Goal: Information Seeking & Learning: Learn about a topic

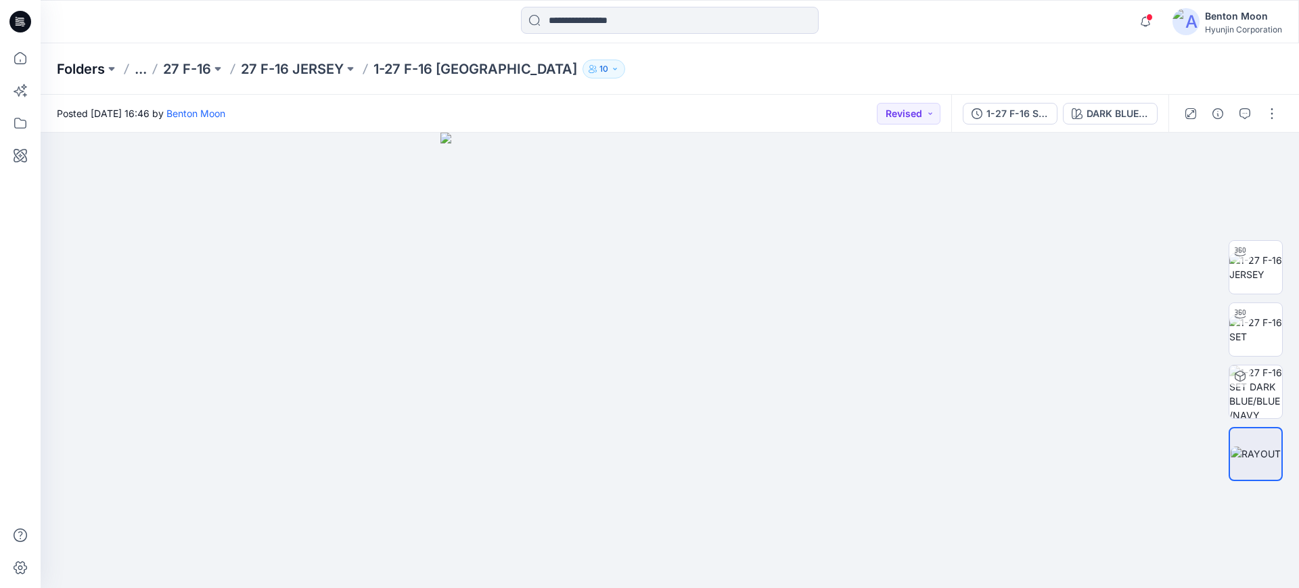
click at [97, 66] on p "Folders" at bounding box center [81, 69] width 48 height 19
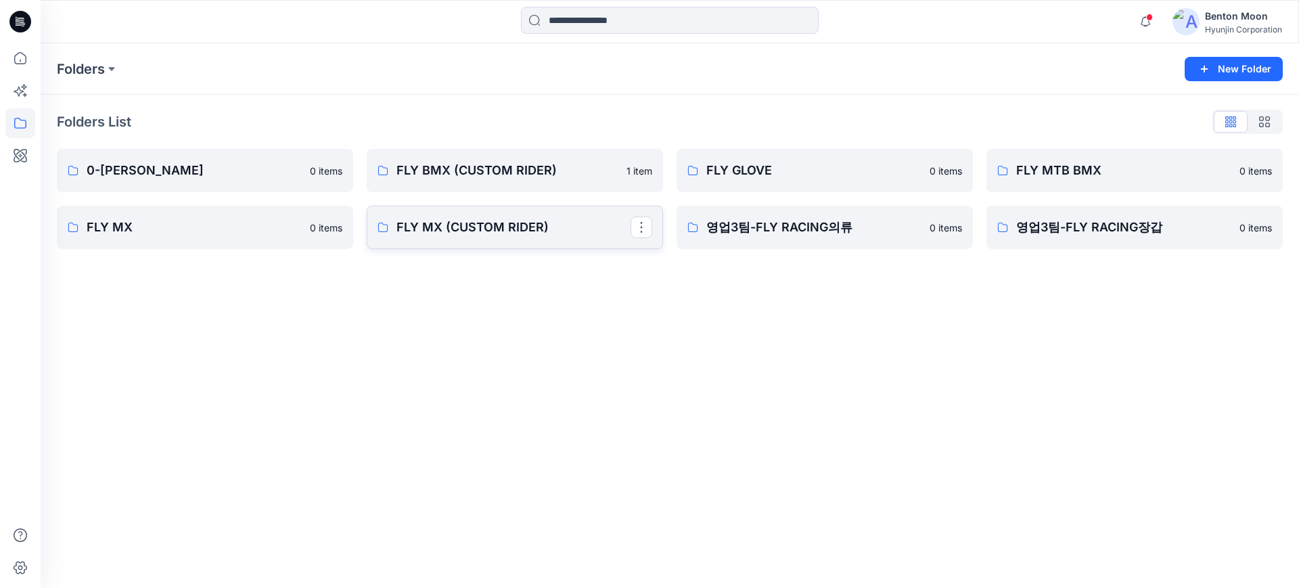
click at [511, 231] on p "FLY MX (CUSTOM RIDER)" at bounding box center [513, 227] width 234 height 19
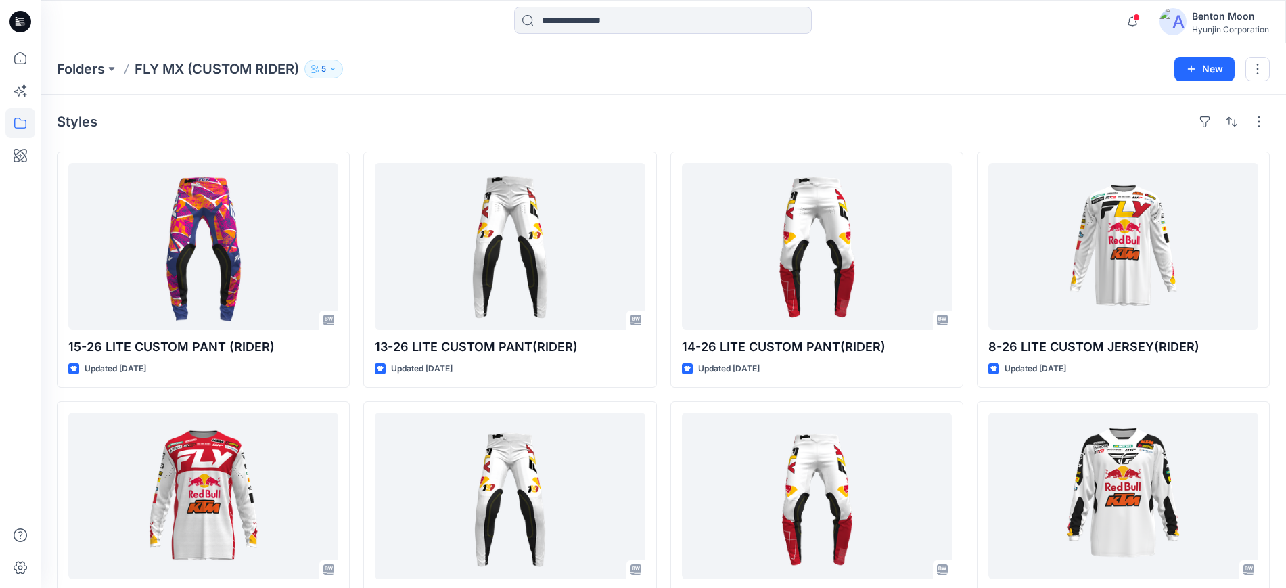
click at [332, 72] on button "5" at bounding box center [323, 69] width 39 height 19
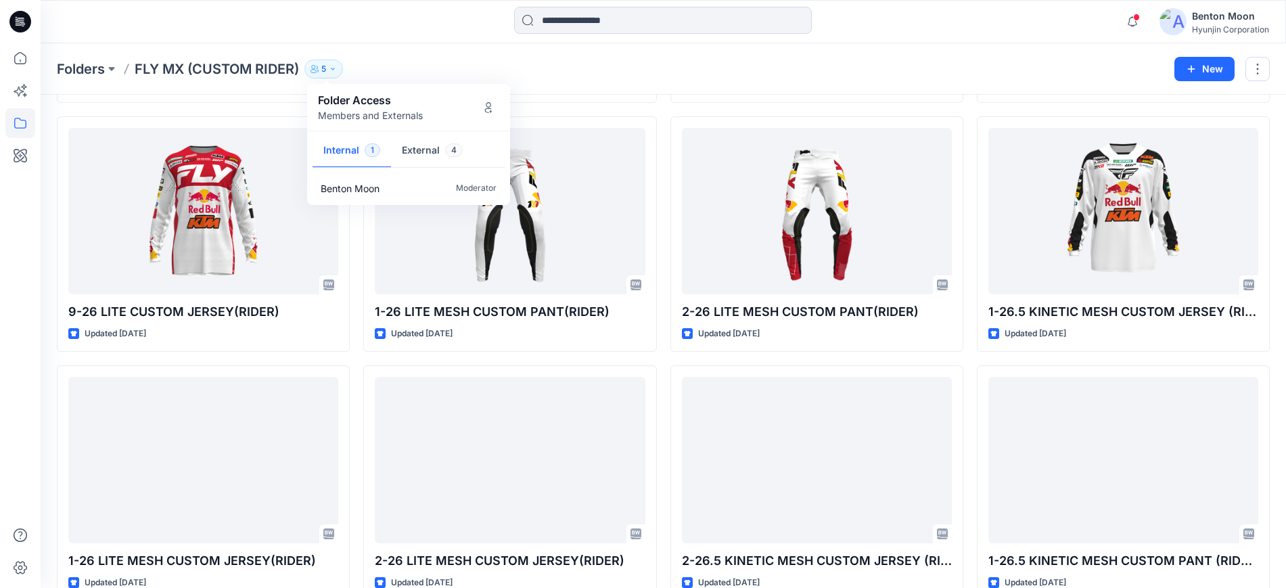
scroll to position [338, 0]
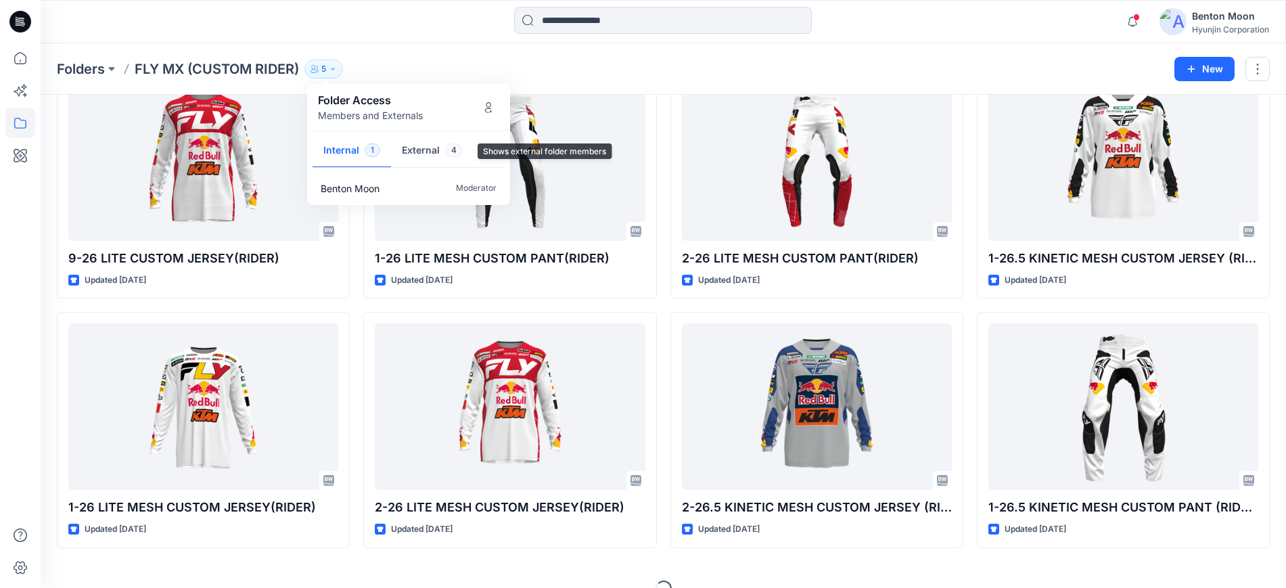
click at [438, 152] on button "External 4" at bounding box center [432, 151] width 83 height 35
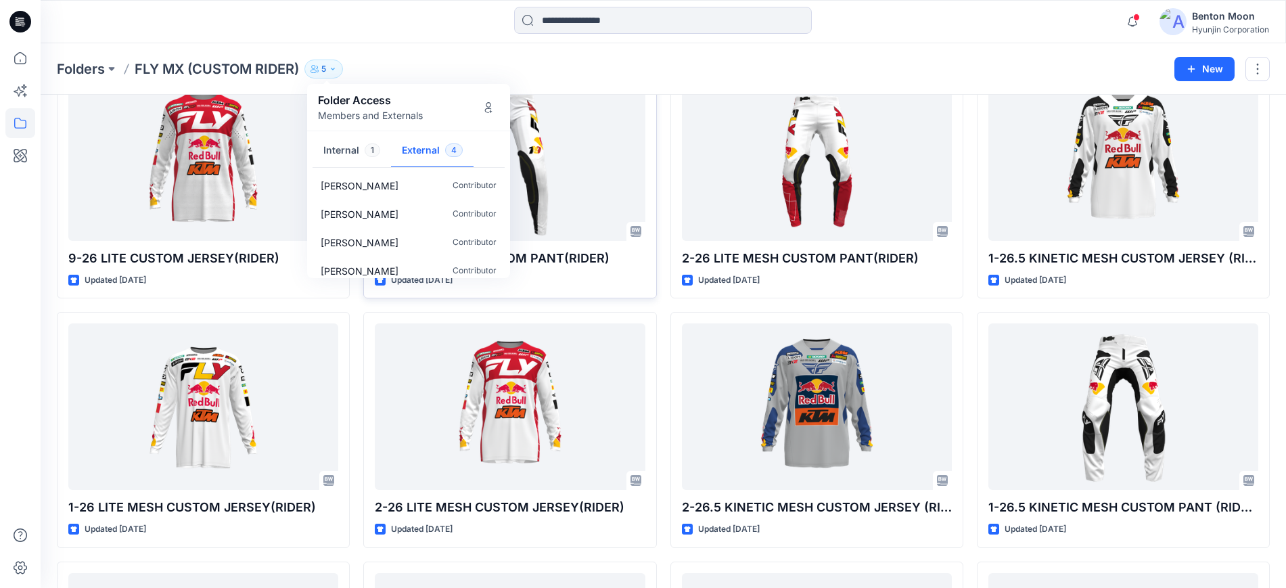
scroll to position [0, 0]
click at [867, 68] on div "Folders FLY MX (CUSTOM RIDER) 5 Folder Access Members and Externals Internal 1 …" at bounding box center [611, 69] width 1108 height 19
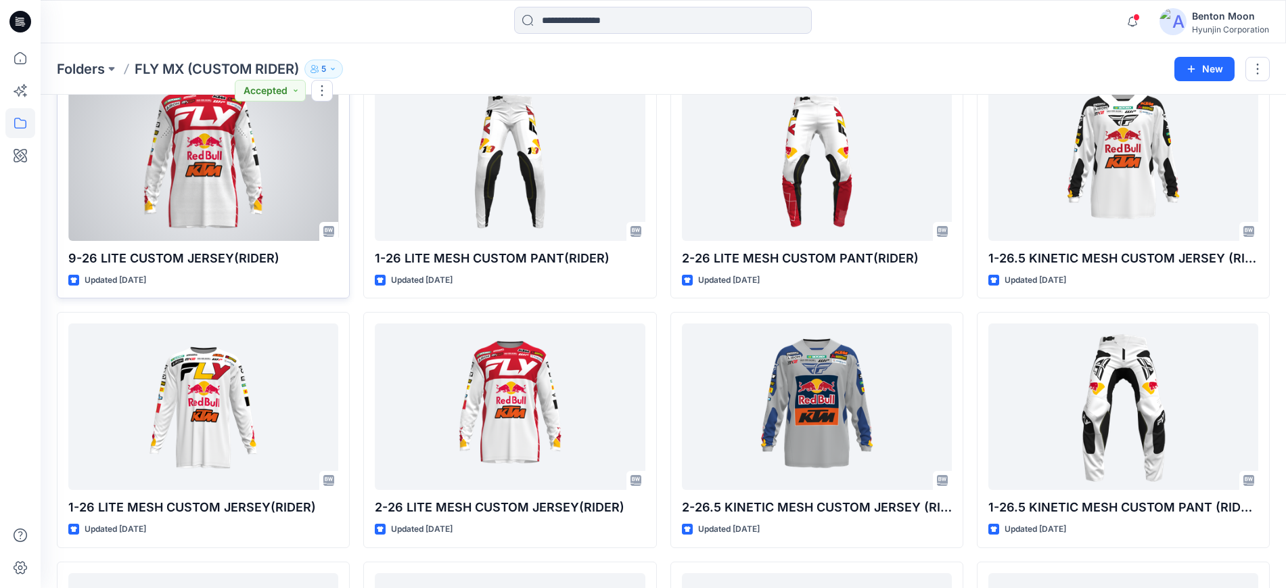
click at [260, 143] on div at bounding box center [203, 157] width 270 height 166
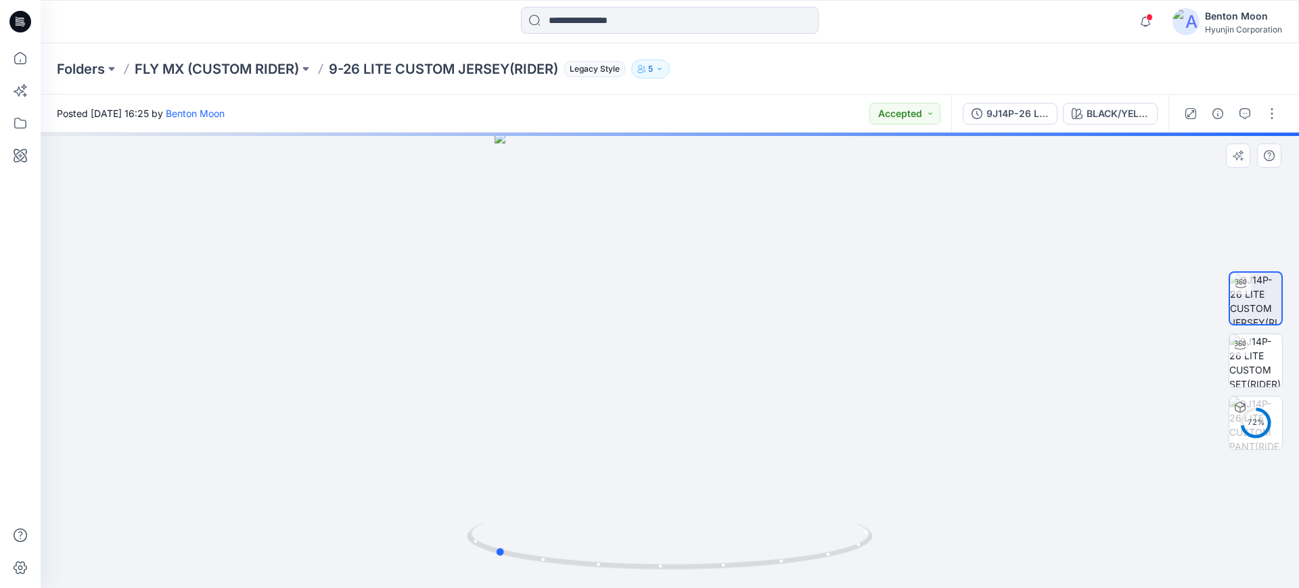
drag, startPoint x: 776, startPoint y: 542, endPoint x: 601, endPoint y: 481, distance: 185.5
click at [601, 481] on div at bounding box center [670, 360] width 1258 height 455
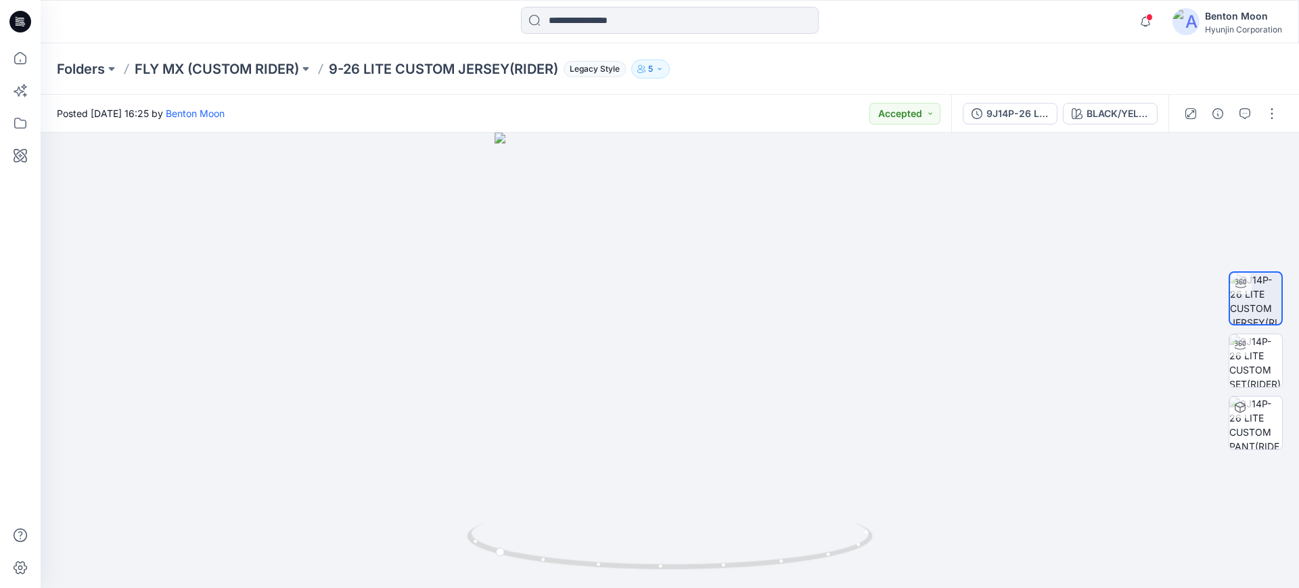
click at [1095, 126] on div "9J14P-26 LITE CUSTOM PANT(RIDER) BLACK/YELLOW/RED ([PERSON_NAME] 96)" at bounding box center [1059, 114] width 217 height 38
click at [1103, 116] on div "BLACK/YELLOW/RED ([PERSON_NAME] 96)" at bounding box center [1118, 113] width 62 height 15
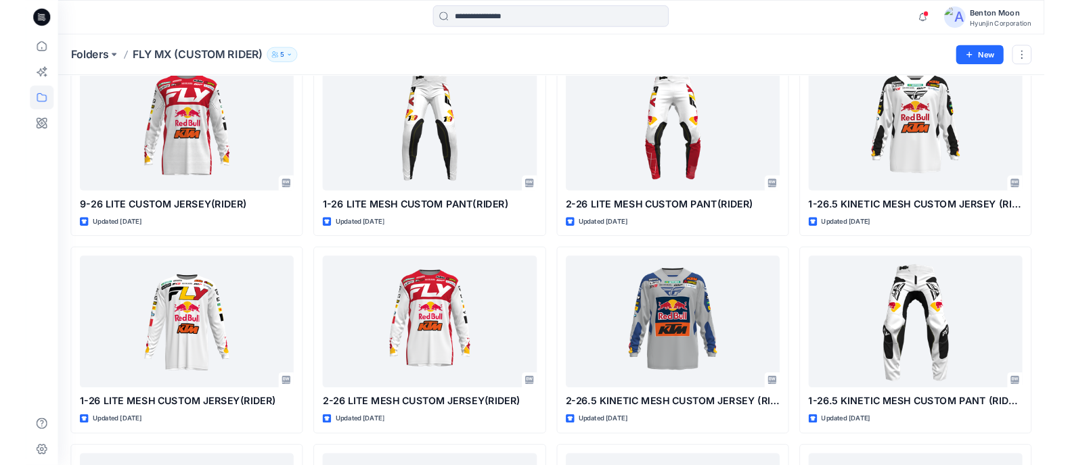
scroll to position [338, 0]
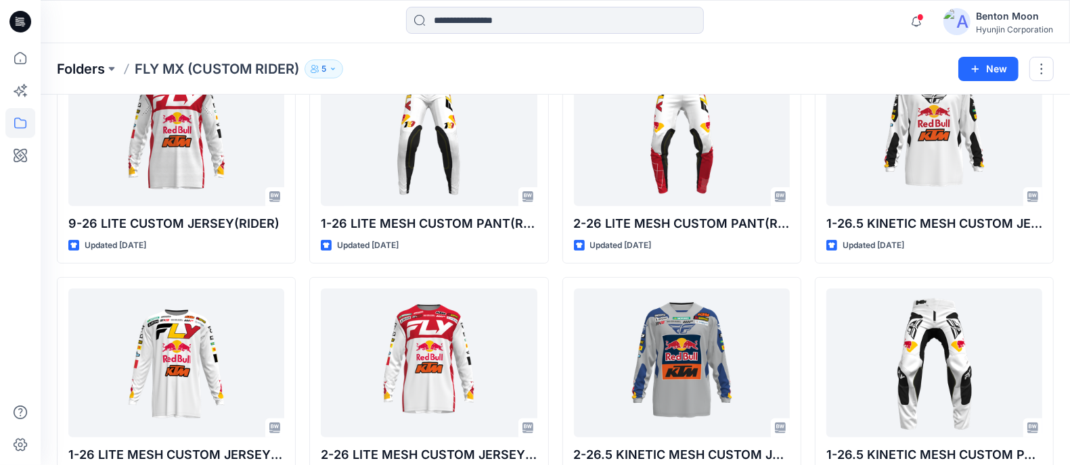
click at [94, 70] on p "Folders" at bounding box center [81, 69] width 48 height 19
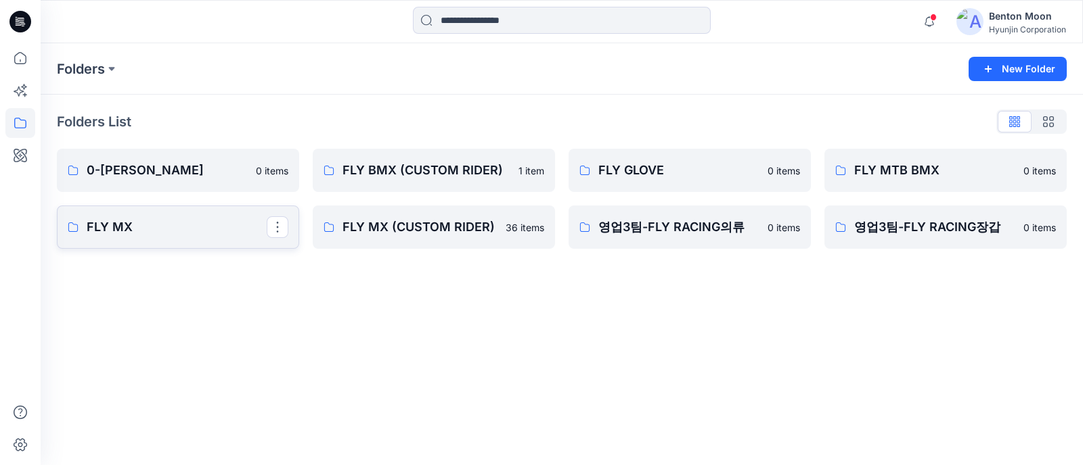
click at [204, 237] on link "FLY MX" at bounding box center [178, 227] width 242 height 43
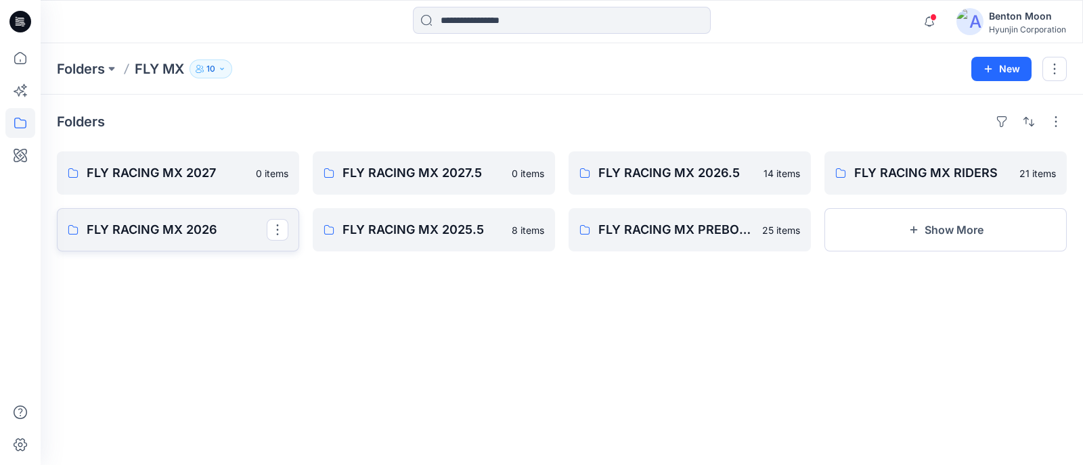
click at [208, 217] on link "FLY RACING MX 2026" at bounding box center [178, 229] width 242 height 43
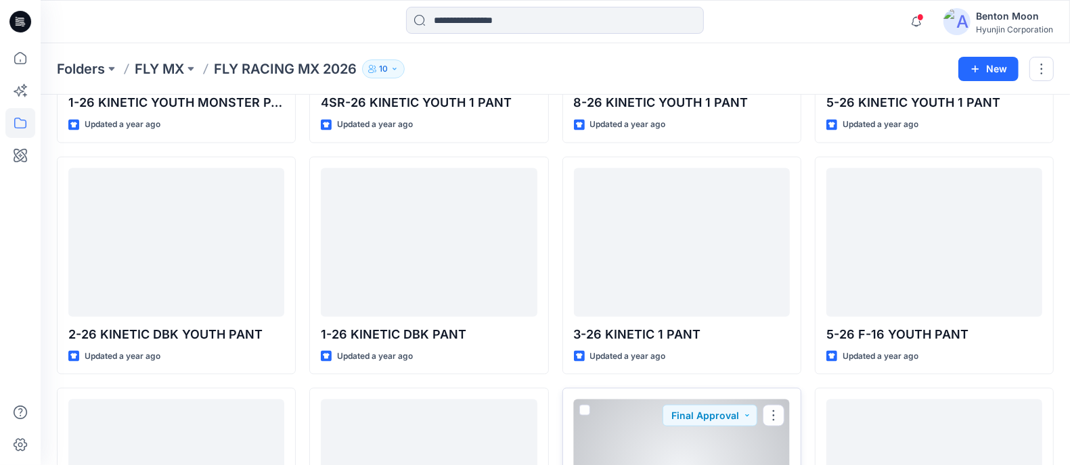
scroll to position [1700, 0]
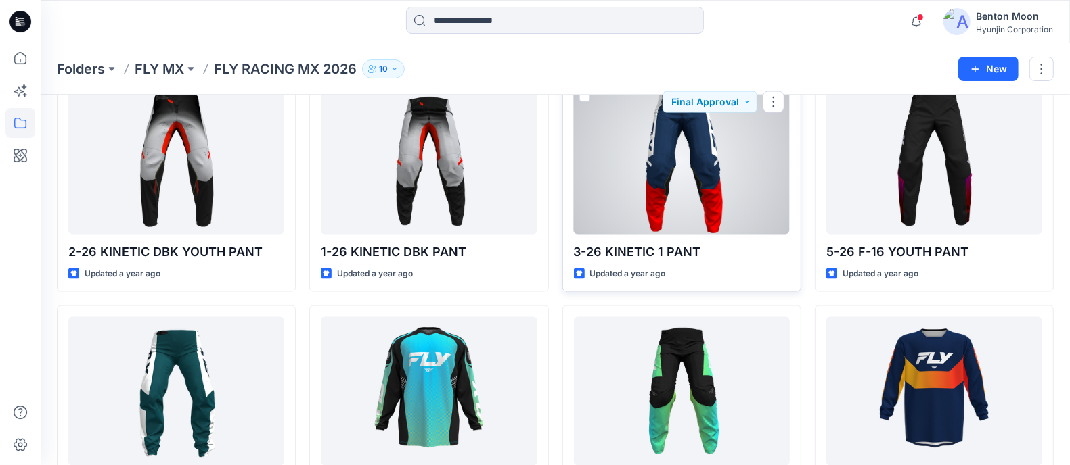
click at [665, 181] on div at bounding box center [682, 160] width 216 height 149
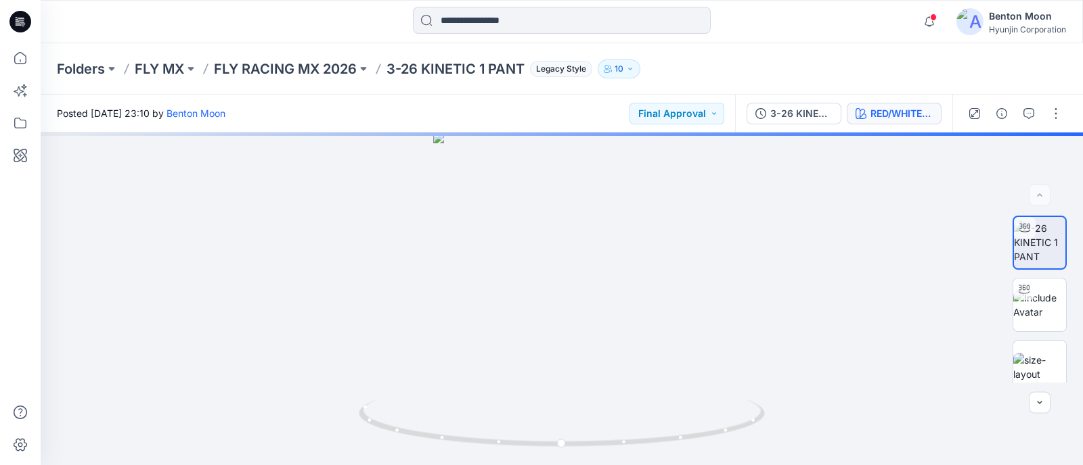
click at [884, 112] on div "RED/WHITE/BLUE" at bounding box center [901, 113] width 62 height 15
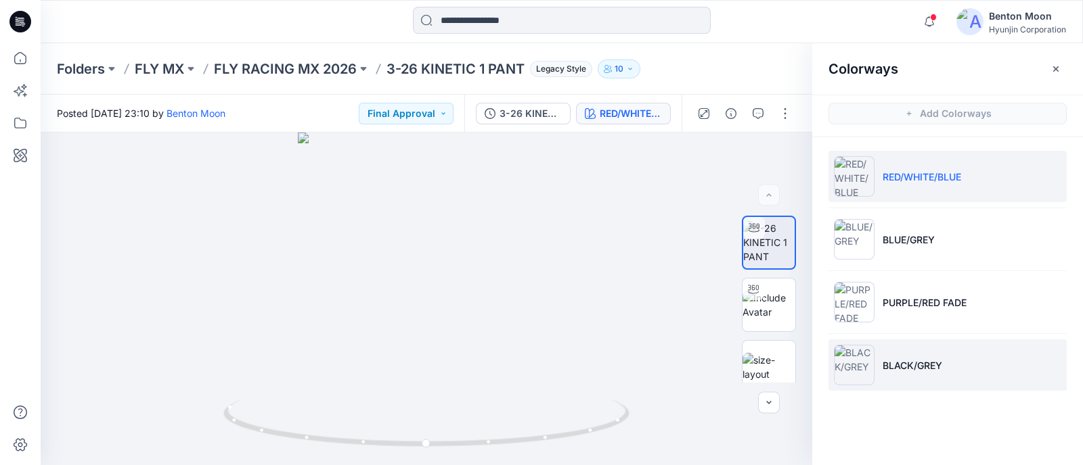
click at [927, 361] on p "BLACK/GREY" at bounding box center [912, 366] width 60 height 14
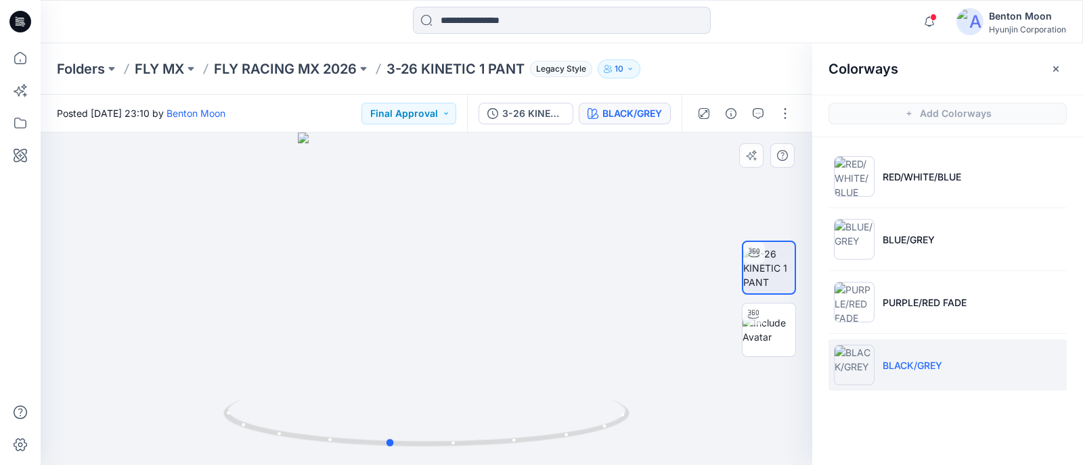
drag, startPoint x: 528, startPoint y: 374, endPoint x: 491, endPoint y: 366, distance: 38.1
click at [491, 366] on div at bounding box center [426, 299] width 771 height 333
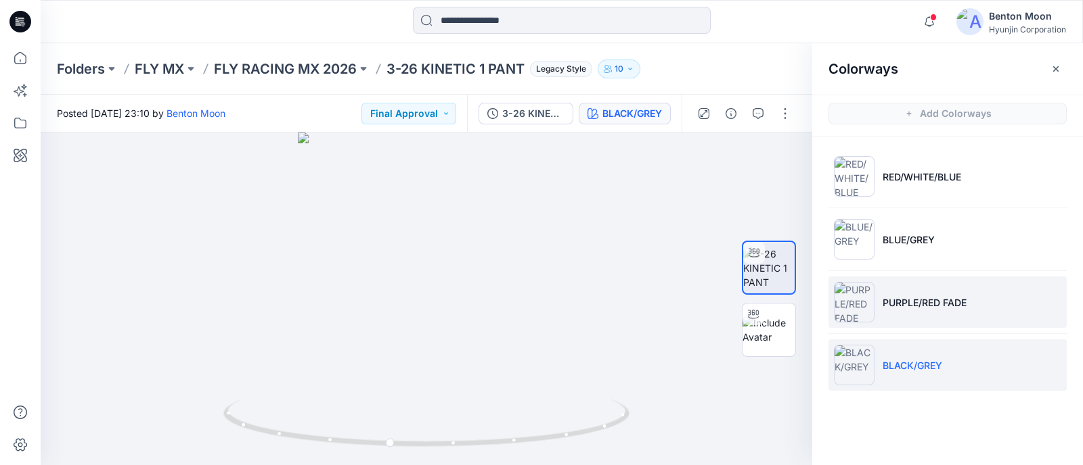
click at [926, 304] on p "PURPLE/RED FADE" at bounding box center [924, 303] width 84 height 14
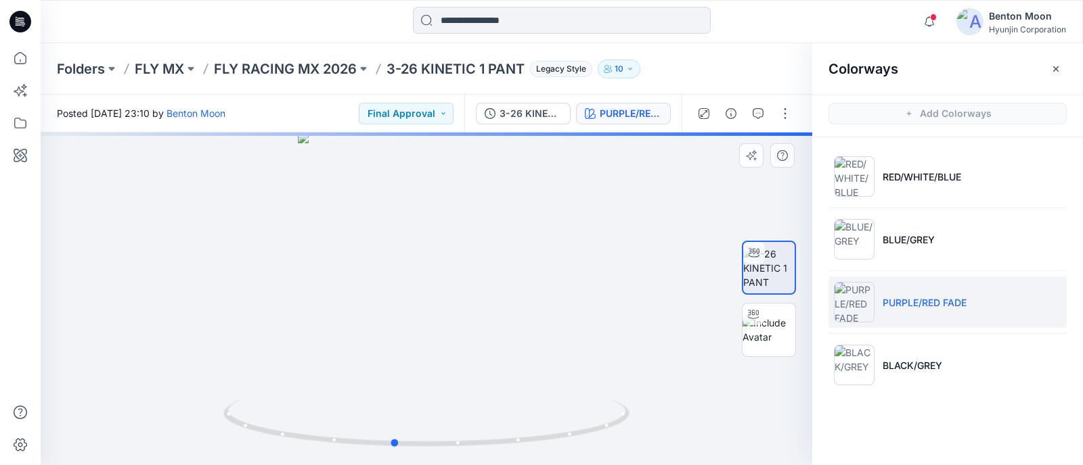
drag, startPoint x: 534, startPoint y: 392, endPoint x: 501, endPoint y: 388, distance: 32.7
click at [501, 388] on div at bounding box center [426, 299] width 771 height 333
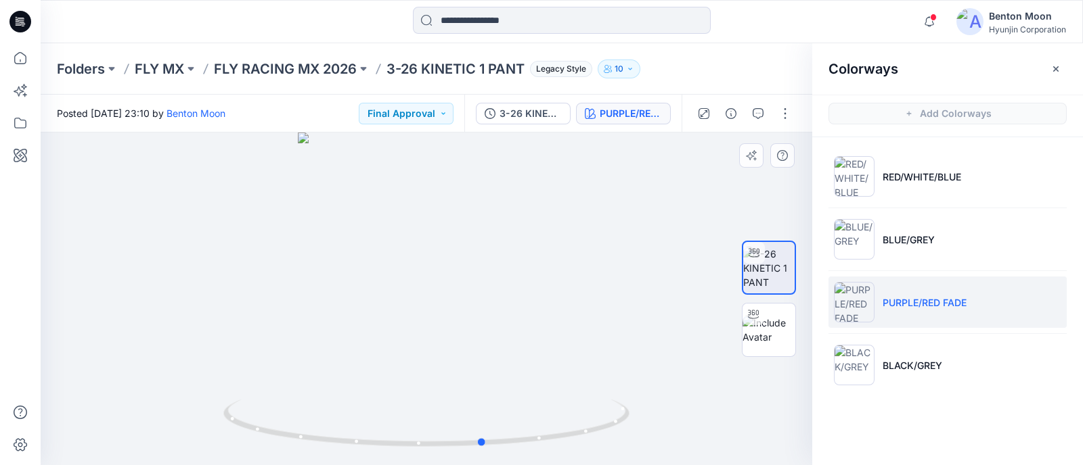
drag, startPoint x: 504, startPoint y: 349, endPoint x: 595, endPoint y: 338, distance: 92.1
click at [595, 338] on div at bounding box center [426, 299] width 771 height 333
drag, startPoint x: 566, startPoint y: 371, endPoint x: 451, endPoint y: 347, distance: 118.2
click at [451, 347] on div at bounding box center [426, 299] width 771 height 333
drag, startPoint x: 447, startPoint y: 384, endPoint x: 409, endPoint y: 237, distance: 151.6
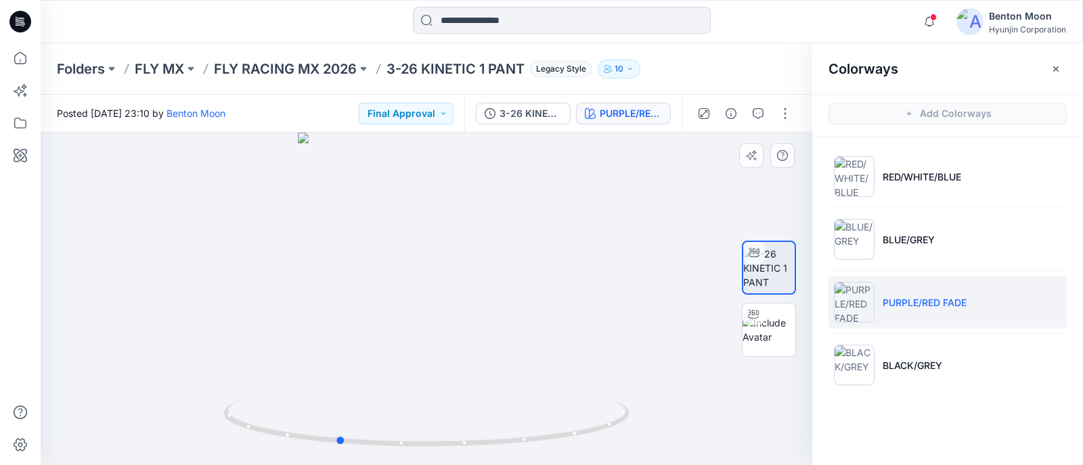
click at [419, 378] on div at bounding box center [426, 299] width 771 height 333
drag, startPoint x: 399, startPoint y: 331, endPoint x: 539, endPoint y: 348, distance: 141.1
click at [539, 348] on div at bounding box center [426, 299] width 771 height 333
drag, startPoint x: 487, startPoint y: 422, endPoint x: 435, endPoint y: 402, distance: 55.7
click at [435, 402] on icon at bounding box center [427, 425] width 409 height 51
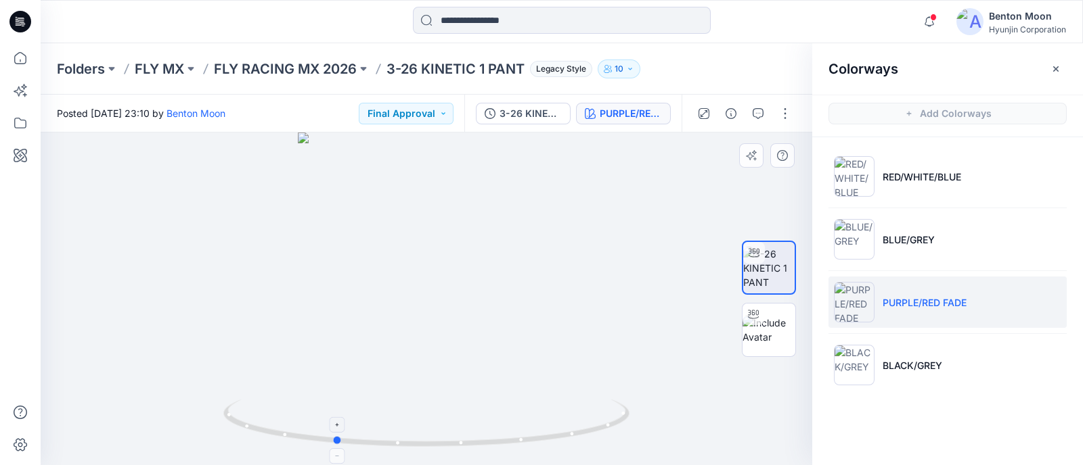
drag, startPoint x: 529, startPoint y: 442, endPoint x: 505, endPoint y: 413, distance: 37.5
click at [511, 427] on icon at bounding box center [427, 425] width 409 height 51
drag, startPoint x: 561, startPoint y: 390, endPoint x: 590, endPoint y: 385, distance: 29.5
click at [590, 385] on div at bounding box center [426, 299] width 771 height 333
drag, startPoint x: 441, startPoint y: 235, endPoint x: 477, endPoint y: 326, distance: 97.5
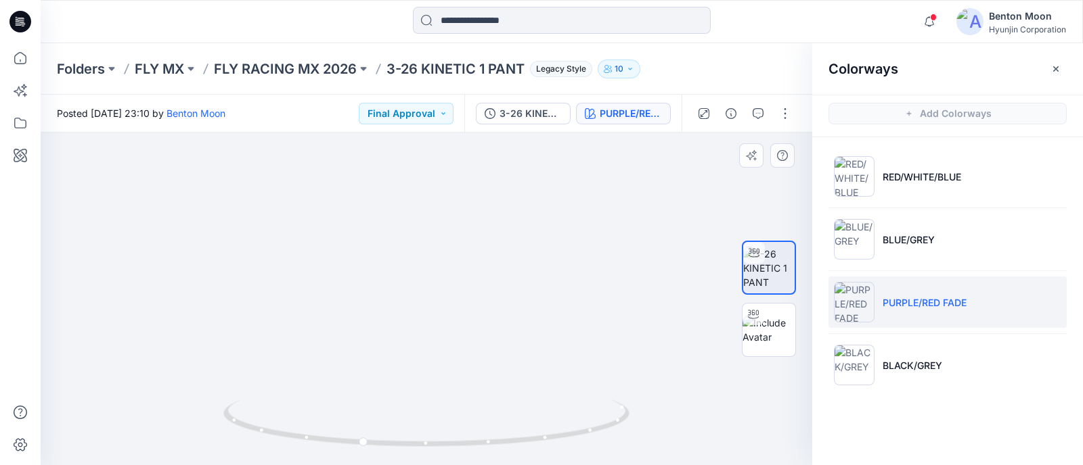
click at [450, 382] on img at bounding box center [426, 276] width 566 height 379
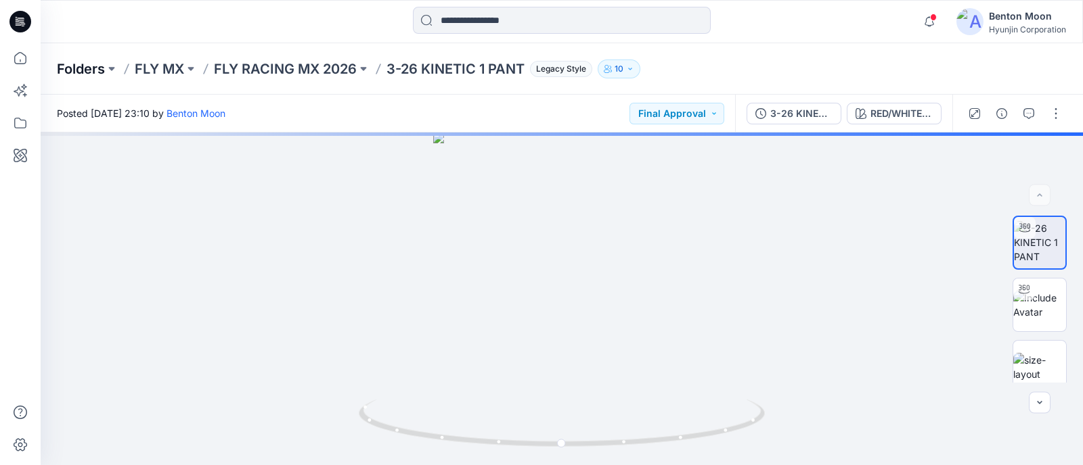
click at [98, 70] on p "Folders" at bounding box center [81, 69] width 48 height 19
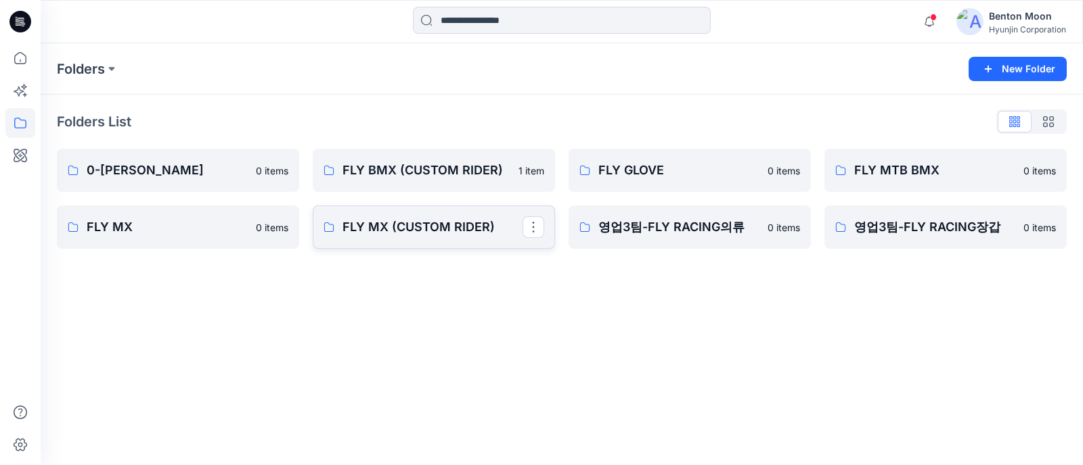
click at [422, 227] on p "FLY MX (CUSTOM RIDER)" at bounding box center [432, 227] width 180 height 19
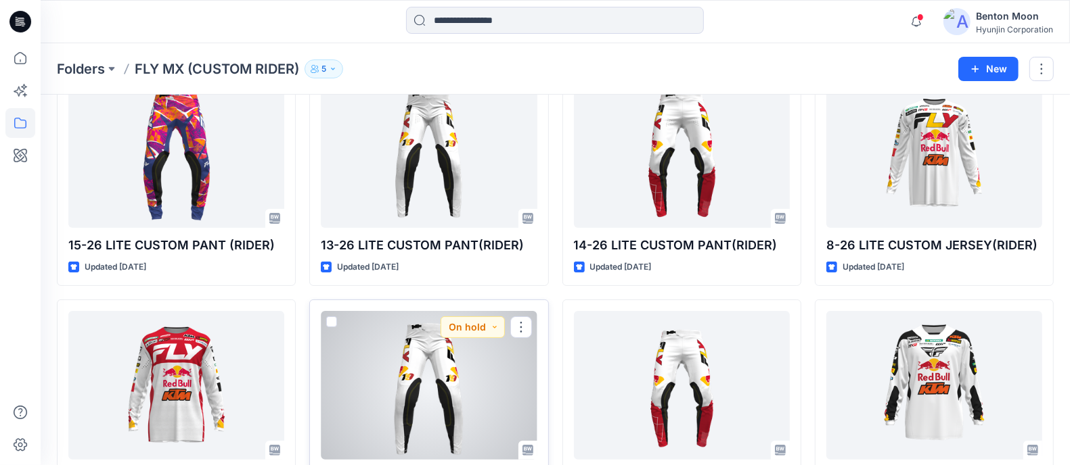
scroll to position [168, 0]
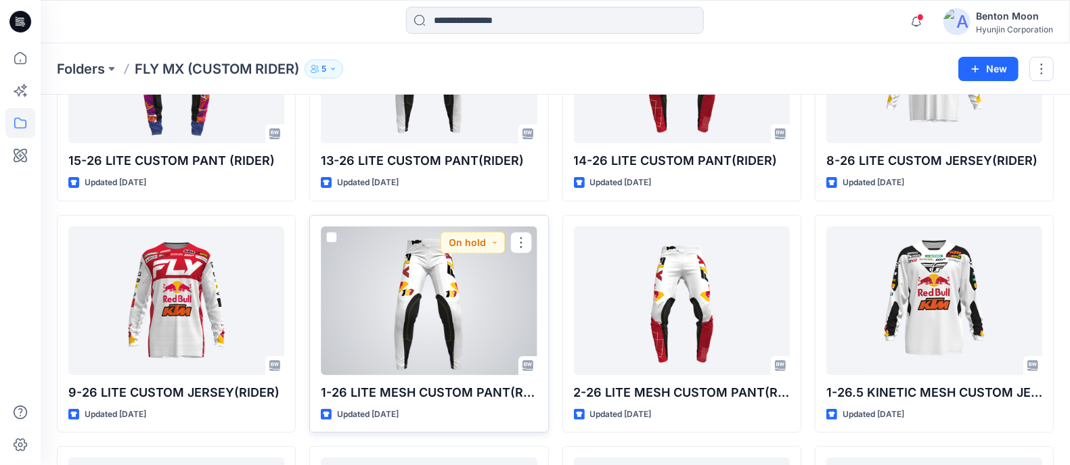
click at [438, 311] on div at bounding box center [429, 301] width 216 height 149
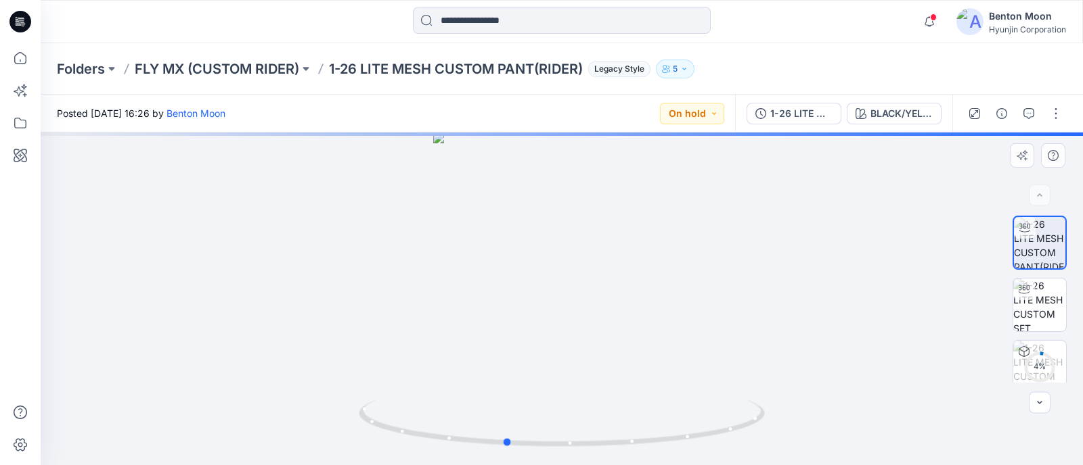
drag, startPoint x: 735, startPoint y: 367, endPoint x: 690, endPoint y: 348, distance: 48.9
click at [690, 348] on div at bounding box center [562, 299] width 1042 height 333
click at [902, 117] on div "BLACK/YELLOW/RED (COENEN 19)" at bounding box center [901, 113] width 62 height 15
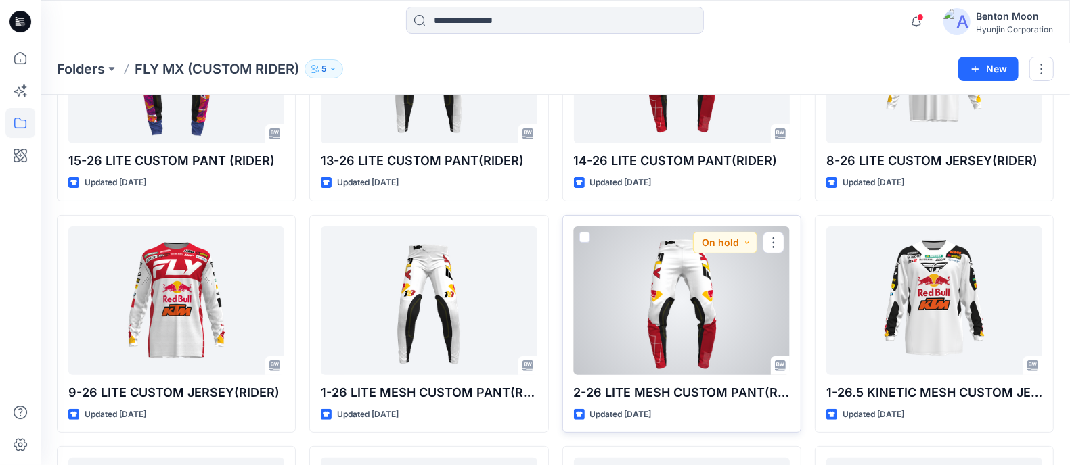
scroll to position [84, 0]
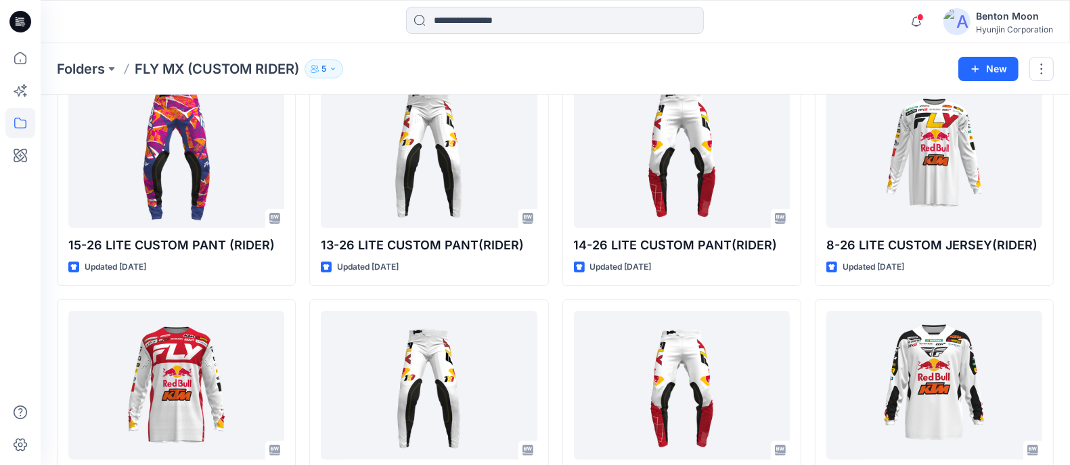
click at [337, 72] on icon "button" at bounding box center [333, 69] width 8 height 8
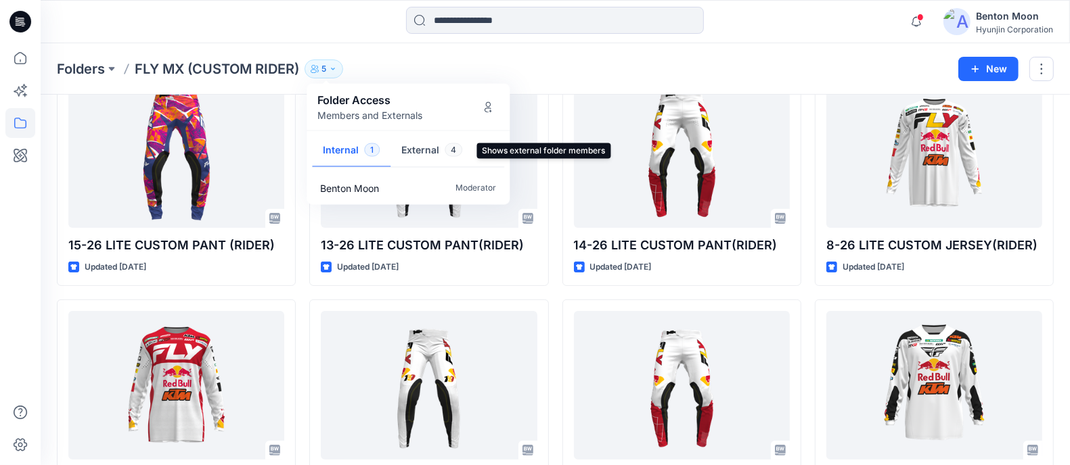
click at [405, 150] on button "External 4" at bounding box center [431, 151] width 83 height 35
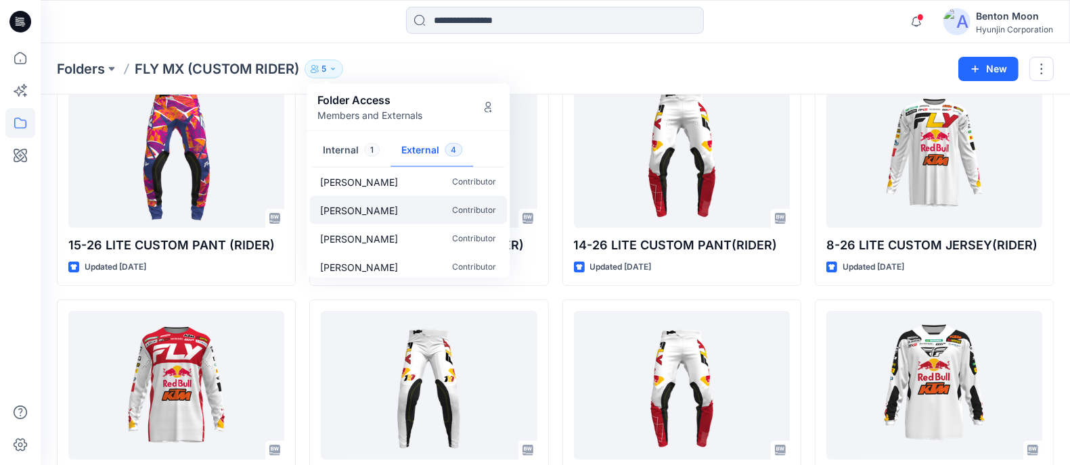
scroll to position [12, 0]
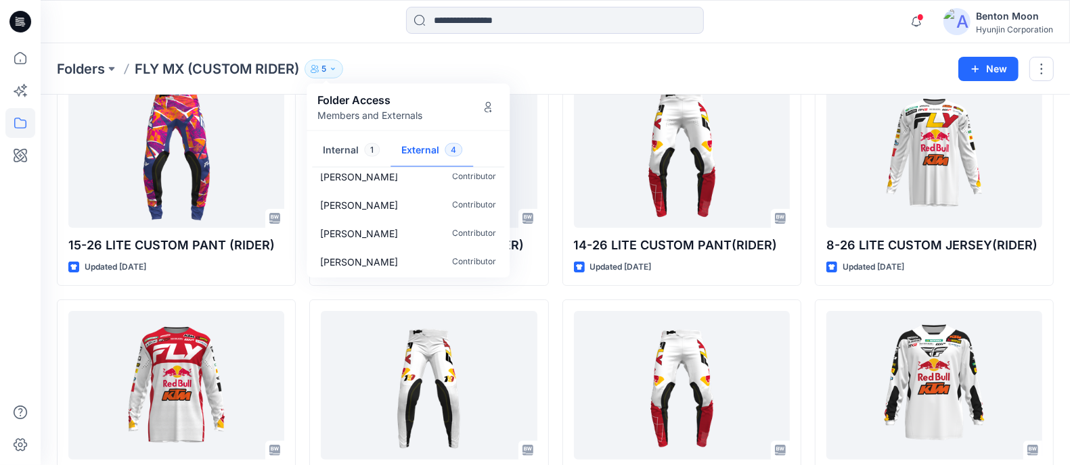
click at [494, 60] on div "Folders FLY MX (CUSTOM RIDER) 5 Folder Access Members and Externals Internal 1 …" at bounding box center [502, 69] width 891 height 19
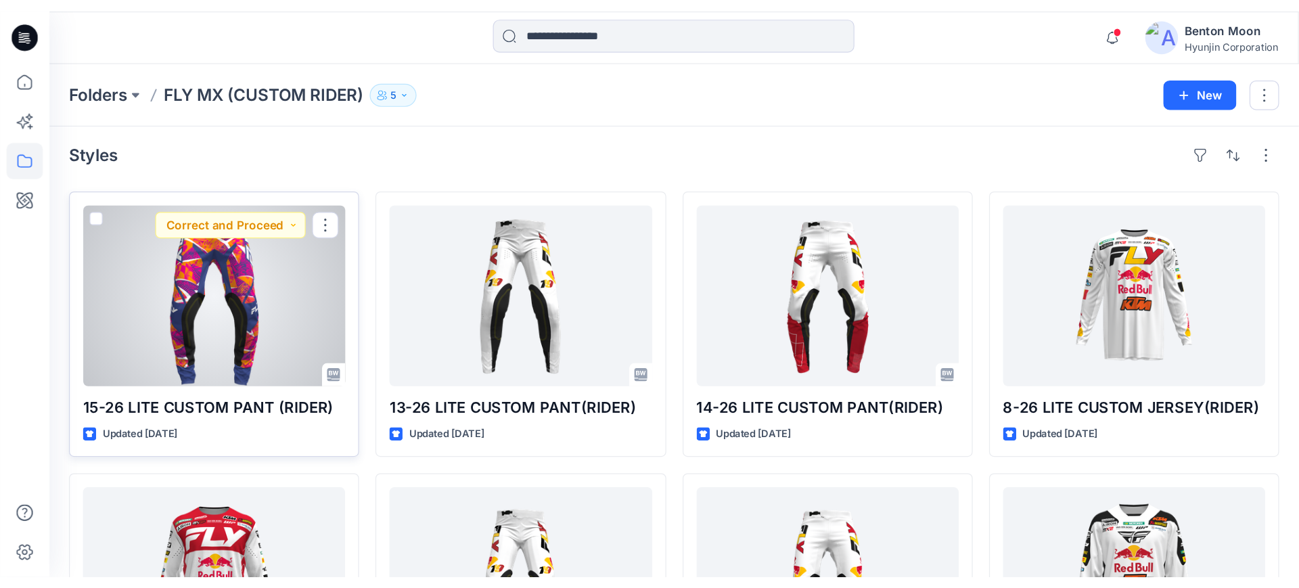
scroll to position [0, 0]
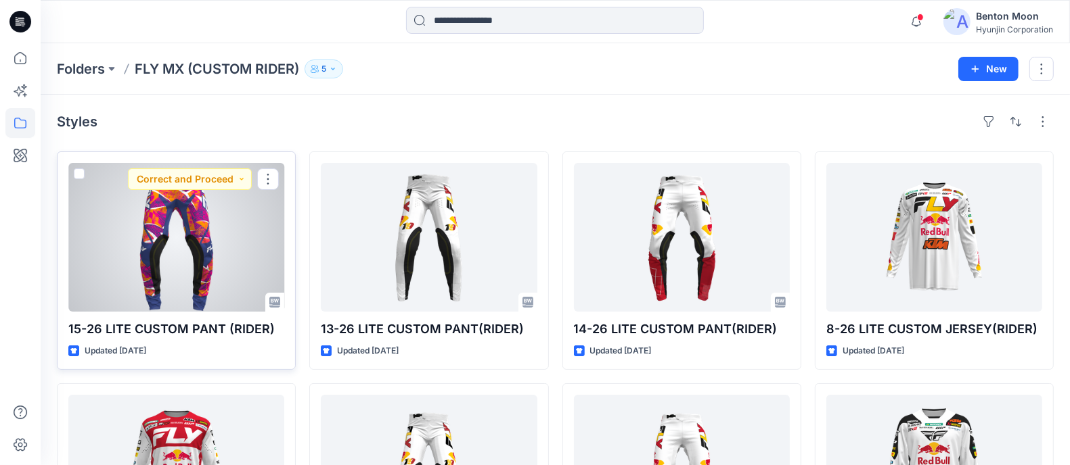
click at [202, 222] on div at bounding box center [176, 237] width 216 height 149
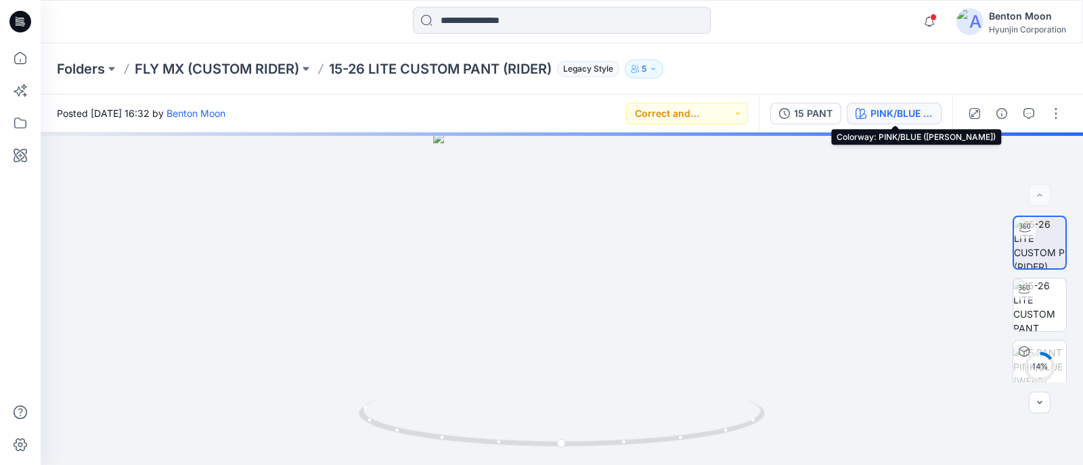
click at [871, 120] on div "PINK/BLUE (WEBB)" at bounding box center [901, 113] width 62 height 15
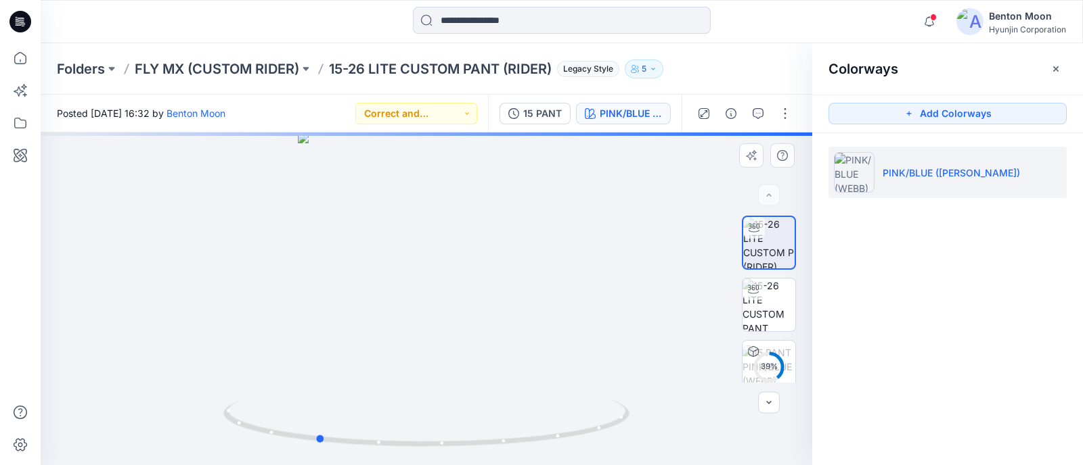
drag, startPoint x: 526, startPoint y: 394, endPoint x: 431, endPoint y: 379, distance: 96.6
click at [430, 380] on div at bounding box center [426, 299] width 771 height 333
drag, startPoint x: 438, startPoint y: 377, endPoint x: 436, endPoint y: 339, distance: 38.0
click at [382, 359] on div at bounding box center [426, 299] width 771 height 333
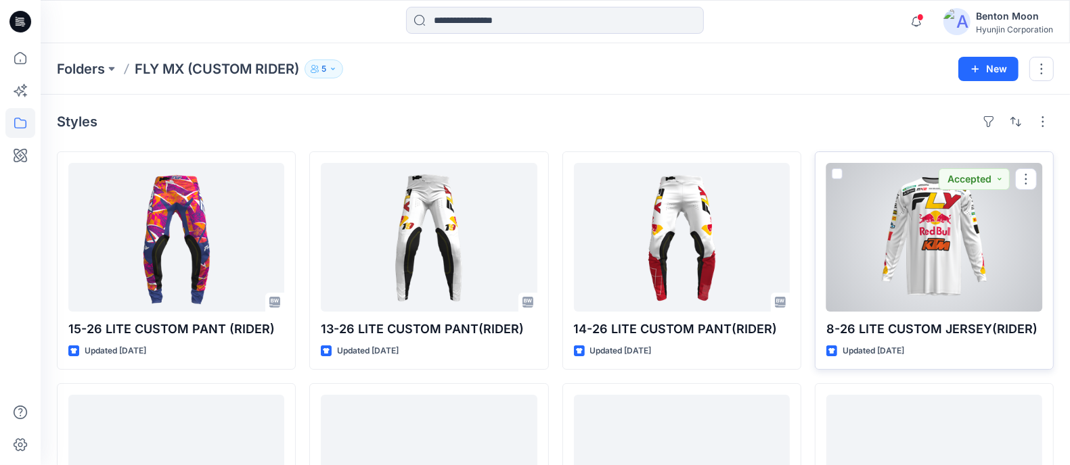
click at [896, 260] on div at bounding box center [934, 237] width 216 height 149
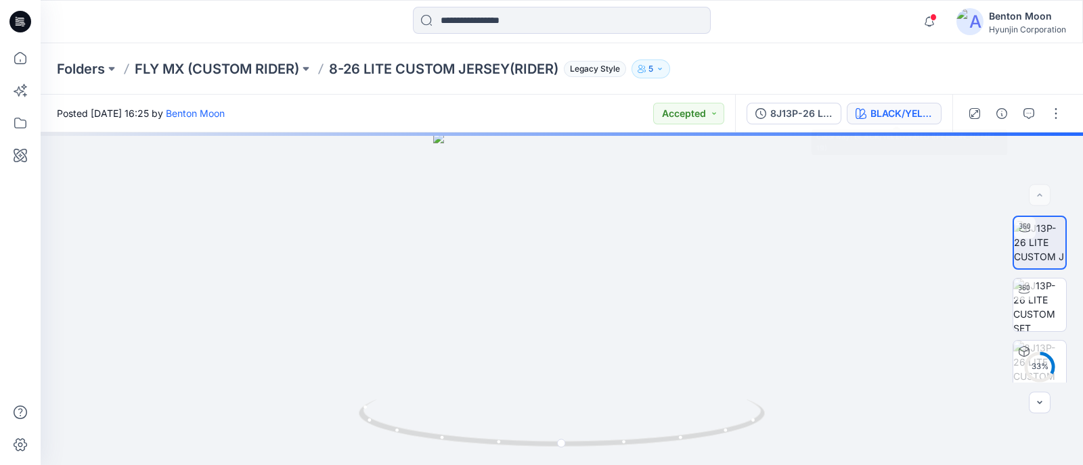
click at [912, 113] on div "BLACK/YELLOW/RED (COENEN 19)" at bounding box center [901, 113] width 62 height 15
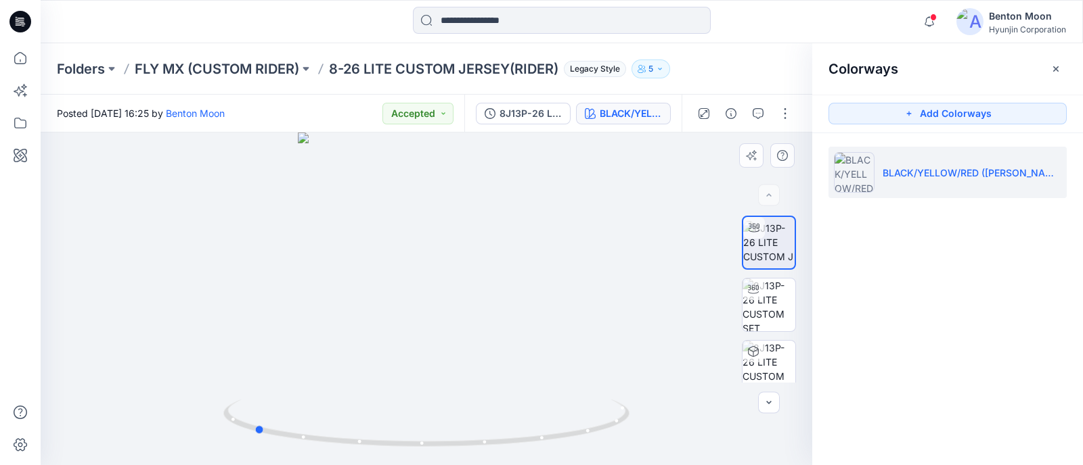
drag, startPoint x: 566, startPoint y: 364, endPoint x: 419, endPoint y: 271, distance: 174.0
click at [395, 361] on div at bounding box center [426, 299] width 771 height 333
drag, startPoint x: 449, startPoint y: 223, endPoint x: 461, endPoint y: 280, distance: 58.8
click at [461, 280] on img at bounding box center [426, 300] width 319 height 334
drag, startPoint x: 485, startPoint y: 377, endPoint x: 654, endPoint y: 344, distance: 172.4
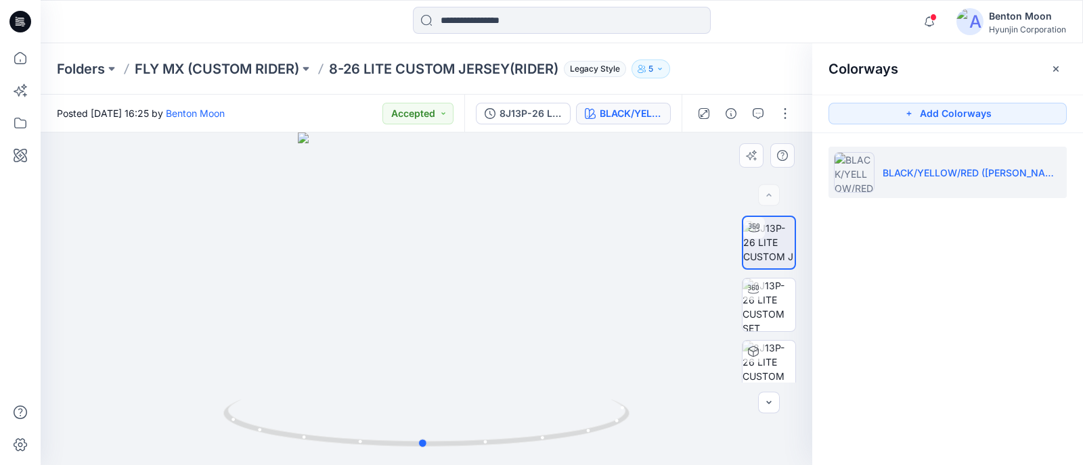
click at [654, 344] on div at bounding box center [426, 299] width 771 height 333
